Goal: Task Accomplishment & Management: Manage account settings

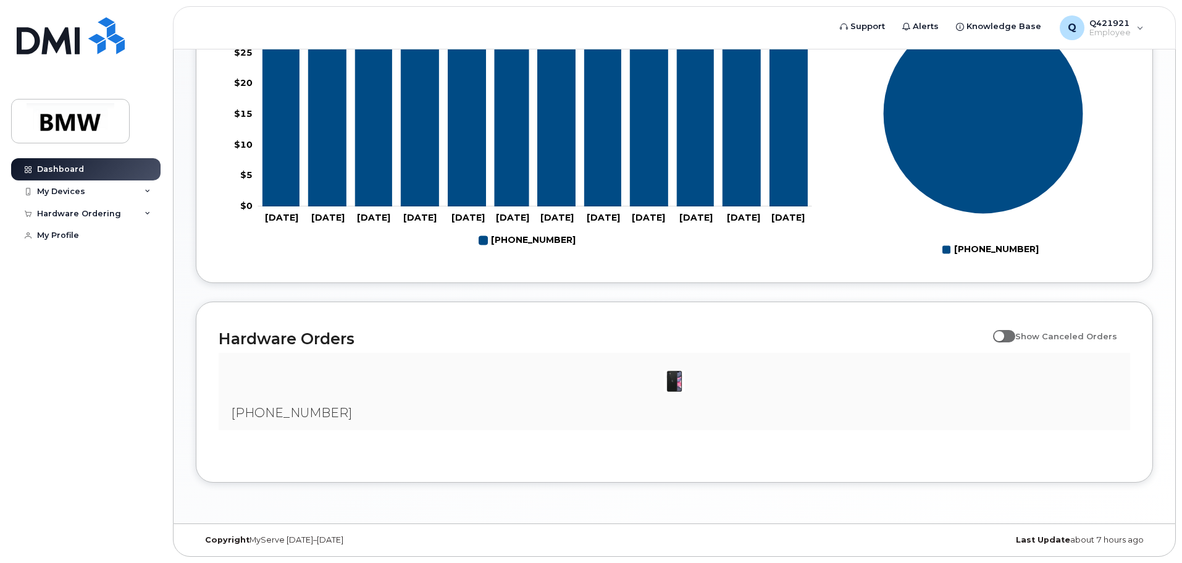
scroll to position [562, 0]
click at [672, 385] on img at bounding box center [674, 381] width 25 height 25
click at [277, 413] on span "[PHONE_NUMBER]" at bounding box center [291, 412] width 121 height 15
click at [313, 343] on h2 "Hardware Orders" at bounding box center [603, 338] width 768 height 19
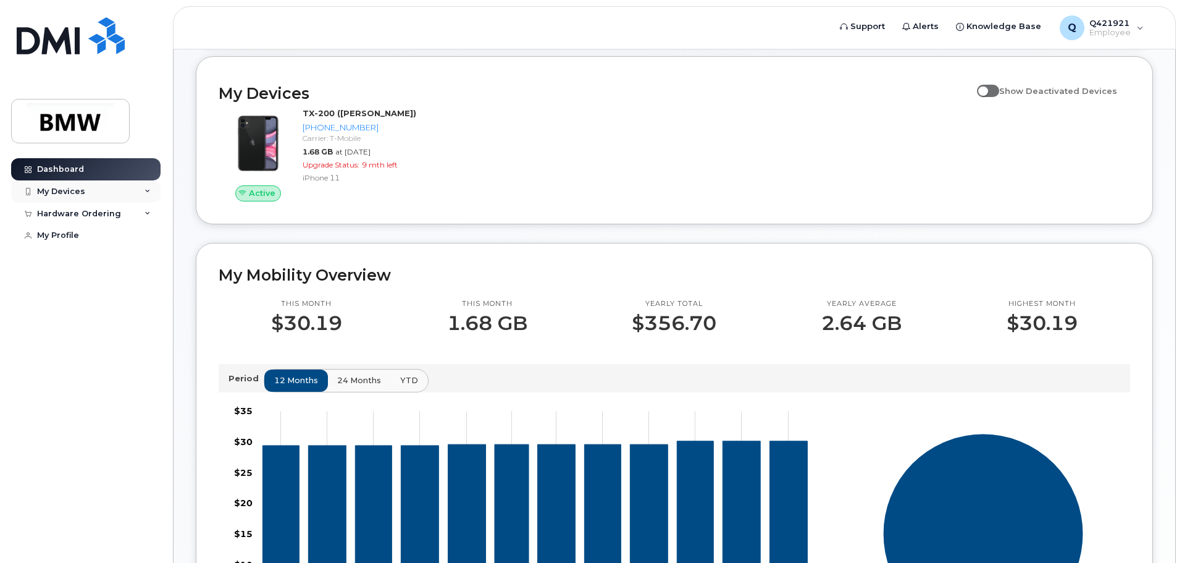
scroll to position [130, 0]
click at [148, 191] on icon at bounding box center [148, 191] width 6 height 6
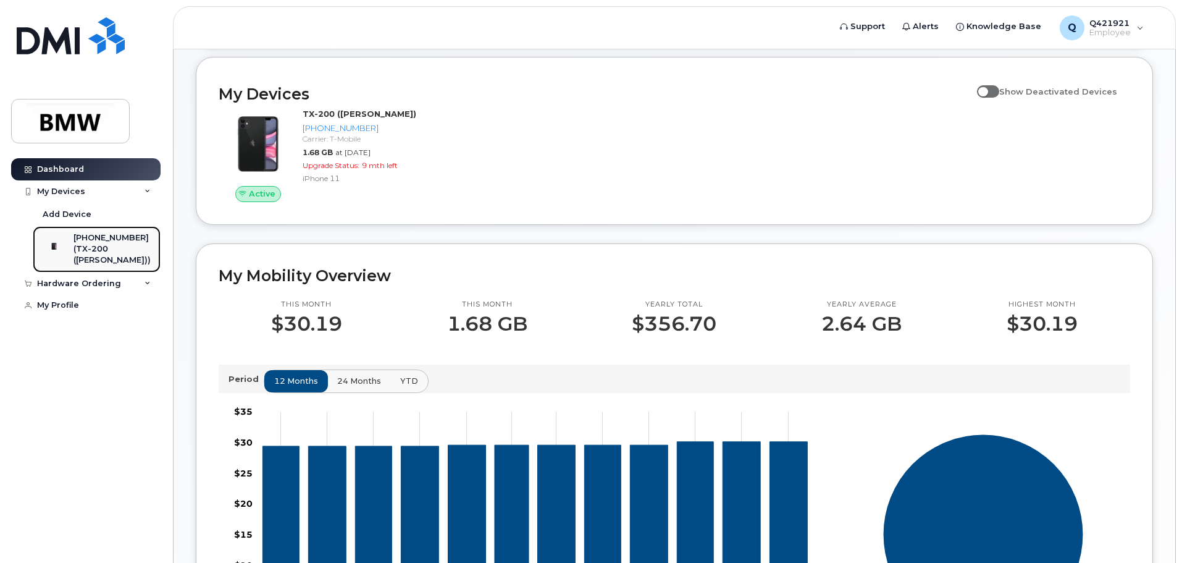
click at [122, 251] on div "(TX-200 ([PERSON_NAME]))" at bounding box center [111, 254] width 77 height 23
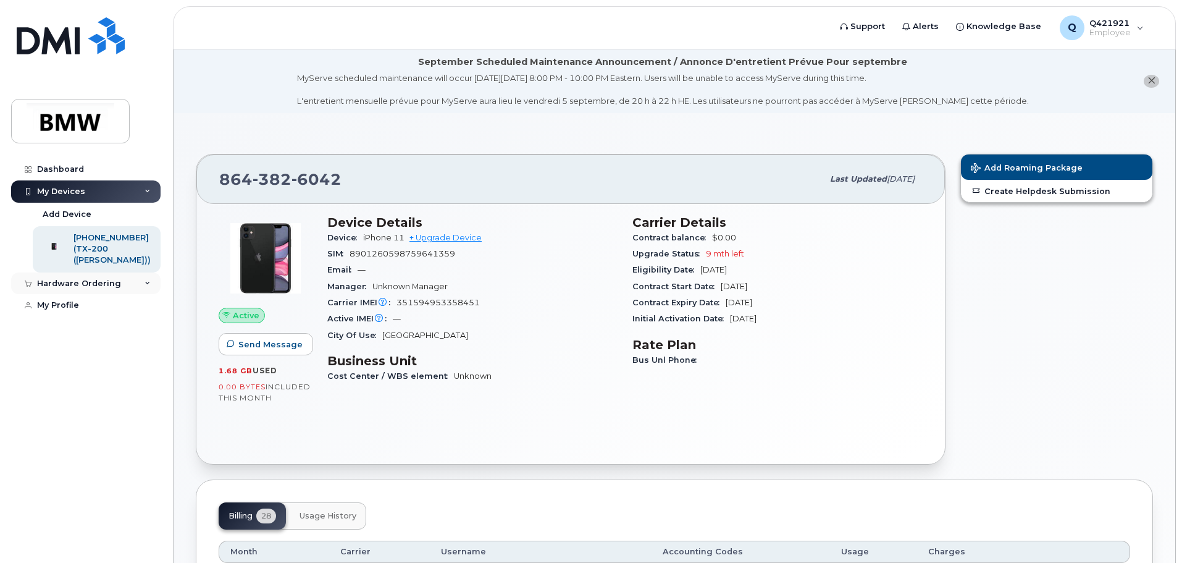
click at [147, 287] on icon at bounding box center [148, 283] width 6 height 6
click at [98, 315] on link "My Orders" at bounding box center [97, 305] width 128 height 23
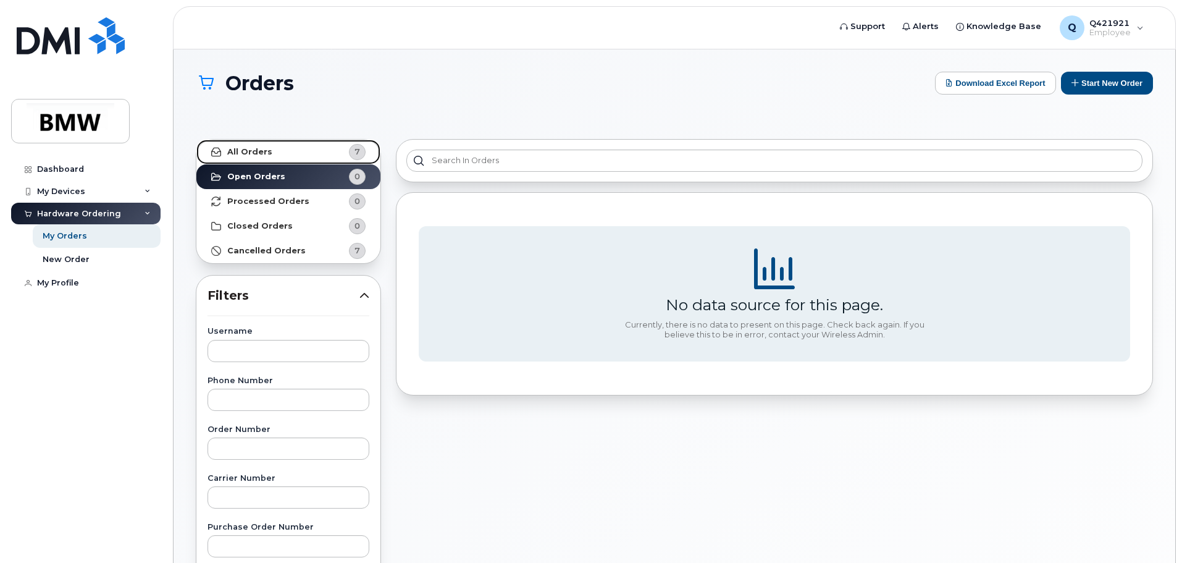
click at [280, 155] on link "All Orders 7" at bounding box center [288, 152] width 184 height 25
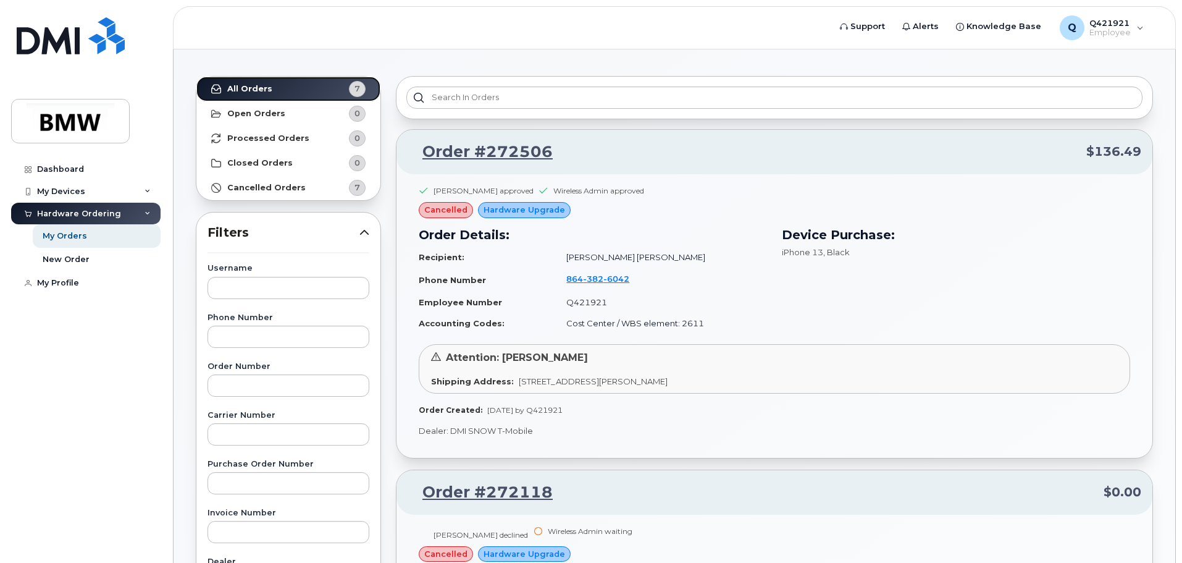
scroll to position [62, 0]
click at [97, 117] on img at bounding box center [70, 121] width 95 height 36
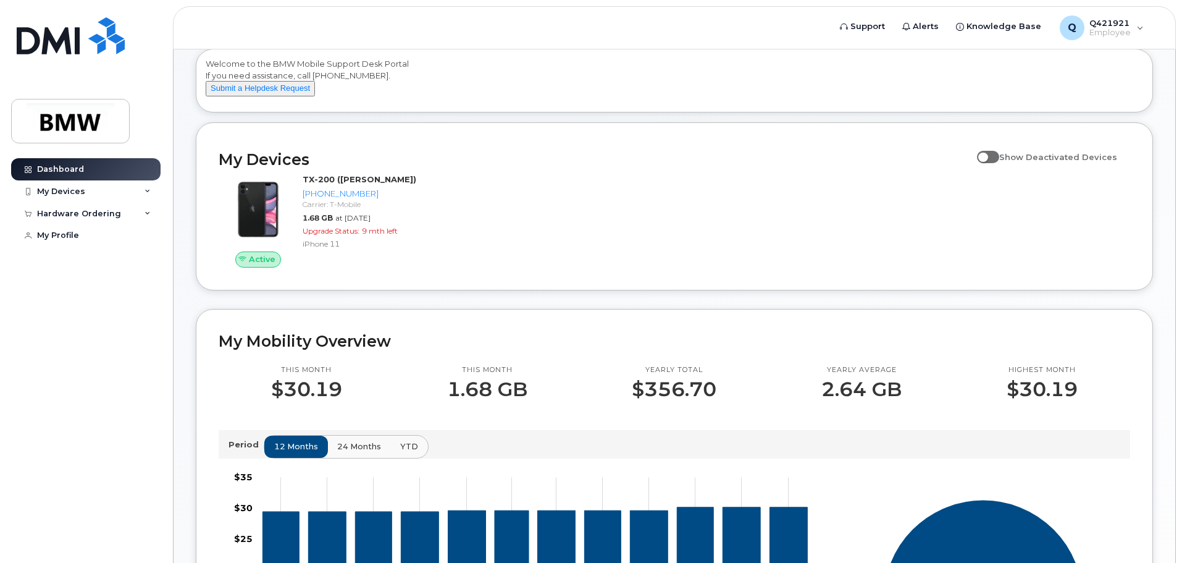
click at [996, 161] on label "Show Deactivated Devices" at bounding box center [1047, 156] width 140 height 23
click at [987, 156] on input "Show Deactivated Devices" at bounding box center [982, 151] width 10 height 10
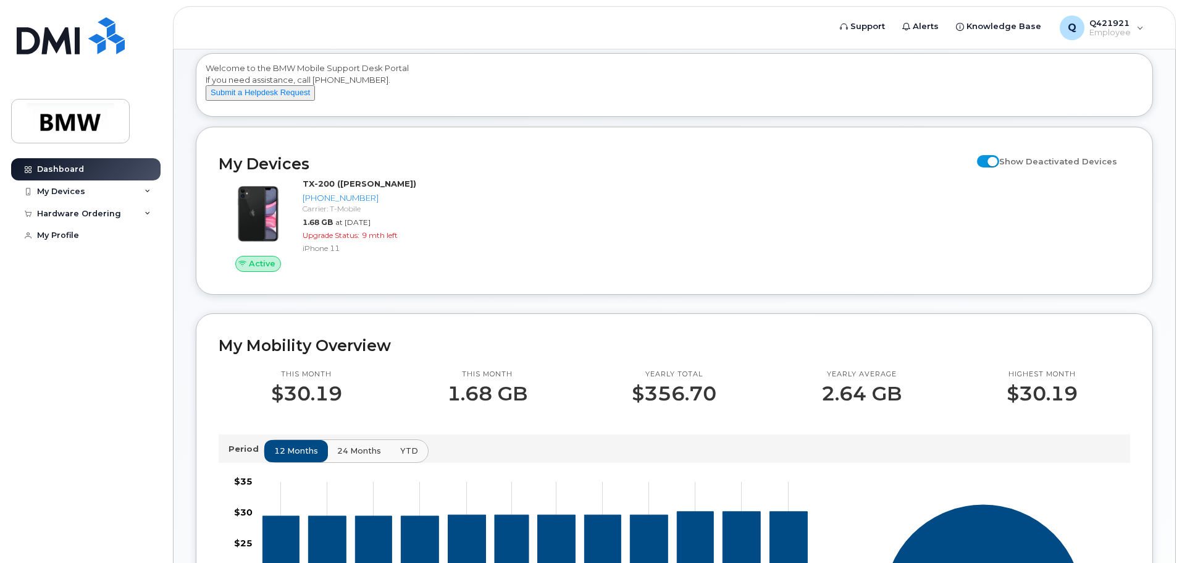
scroll to position [60, 0]
click at [997, 168] on span at bounding box center [988, 162] width 22 height 12
click at [987, 160] on input "Show Deactivated Devices" at bounding box center [982, 155] width 10 height 10
checkbox input "false"
